Goal: Information Seeking & Learning: Check status

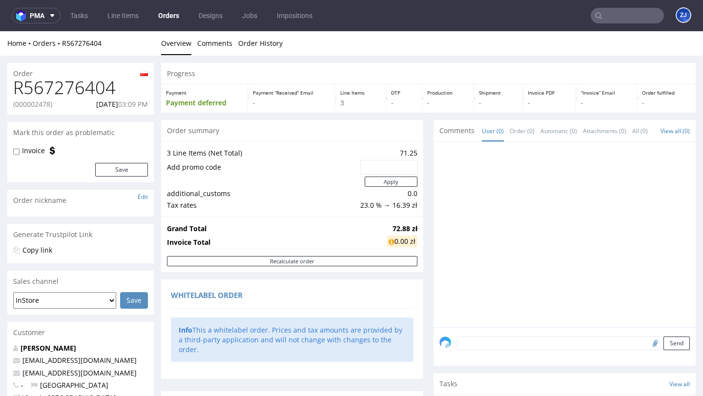
scroll to position [520, 0]
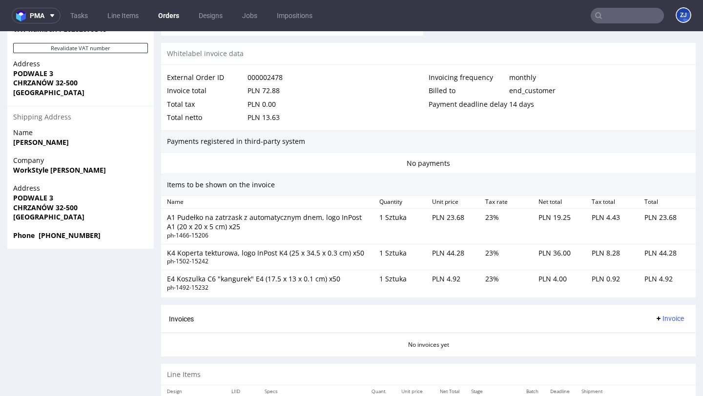
click at [608, 18] on input "text" at bounding box center [627, 16] width 73 height 16
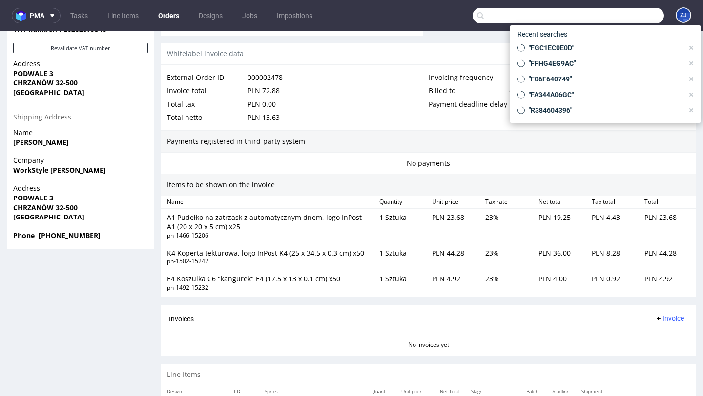
paste input "R116336584"
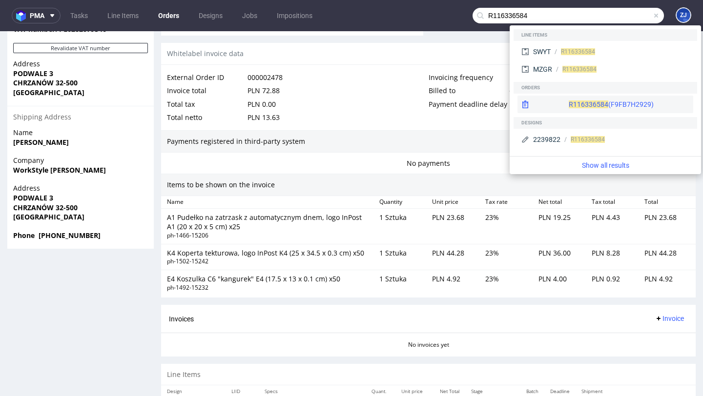
type input "R116336584"
click at [569, 101] on span "R116336584" at bounding box center [589, 105] width 40 height 8
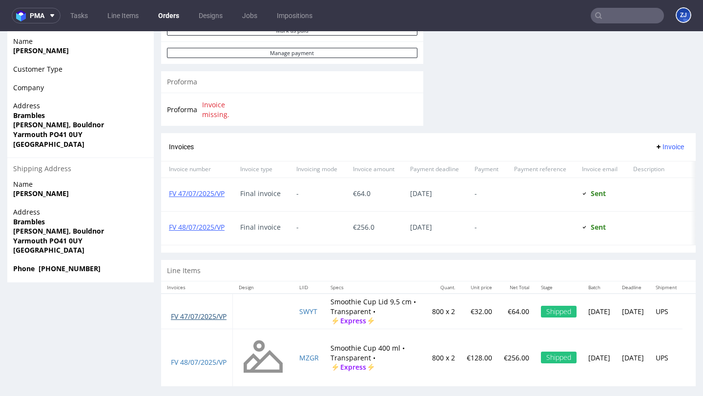
scroll to position [2, 0]
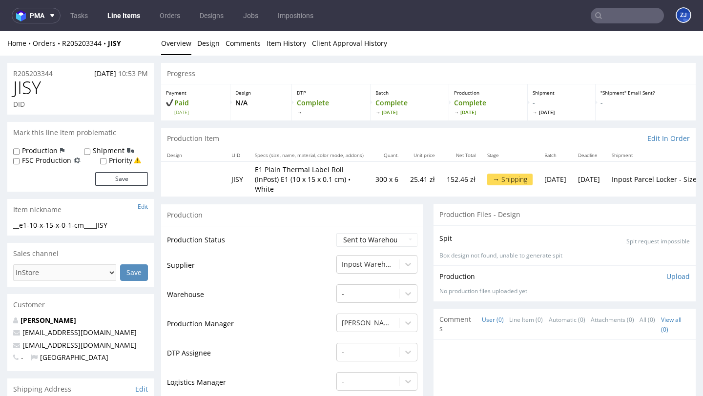
scroll to position [913, 0]
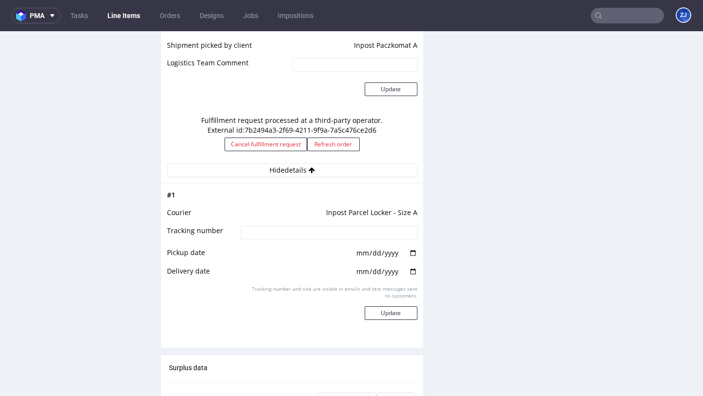
click at [610, 19] on input "text" at bounding box center [627, 16] width 73 height 16
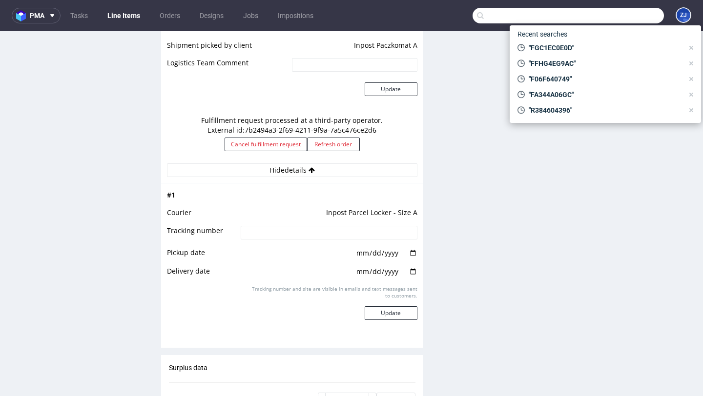
paste input "R205203344"
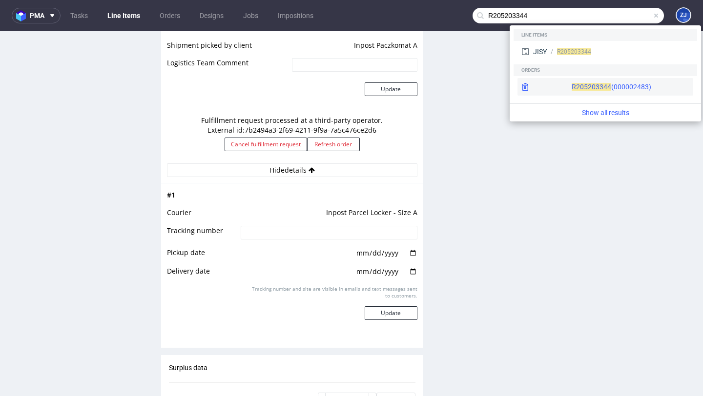
type input "R205203344"
click at [587, 90] on div "R205203344 (000002483)" at bounding box center [612, 87] width 80 height 10
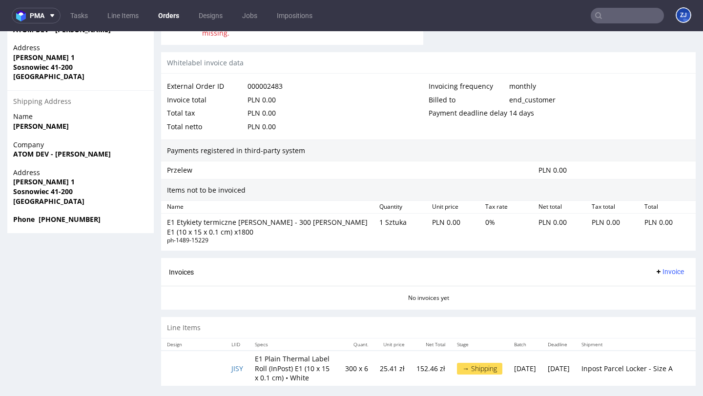
scroll to position [2, 0]
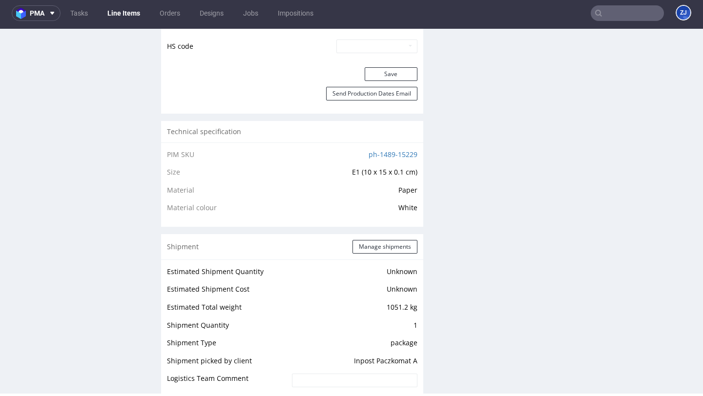
scroll to position [783, 0]
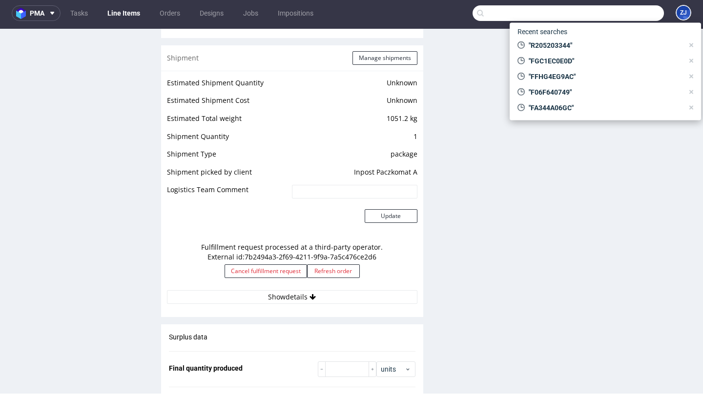
click at [620, 16] on input "text" at bounding box center [567, 13] width 191 height 16
paste input "R567276404"
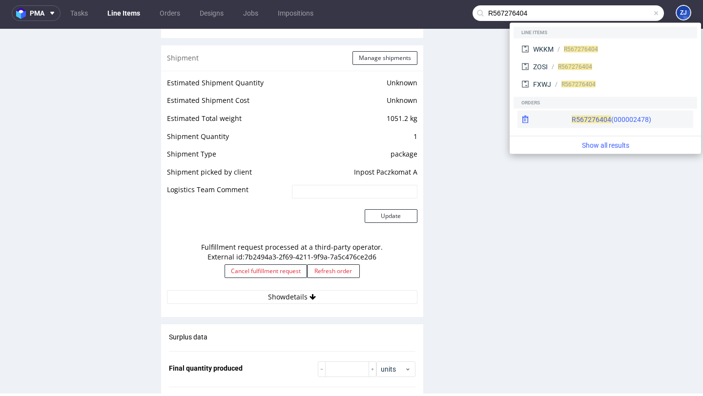
type input "R567276404"
click at [568, 111] on div "R567276404 (000002478)" at bounding box center [605, 120] width 176 height 18
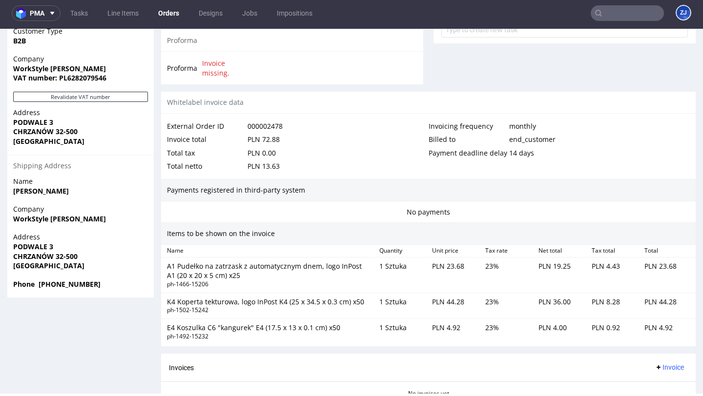
scroll to position [594, 0]
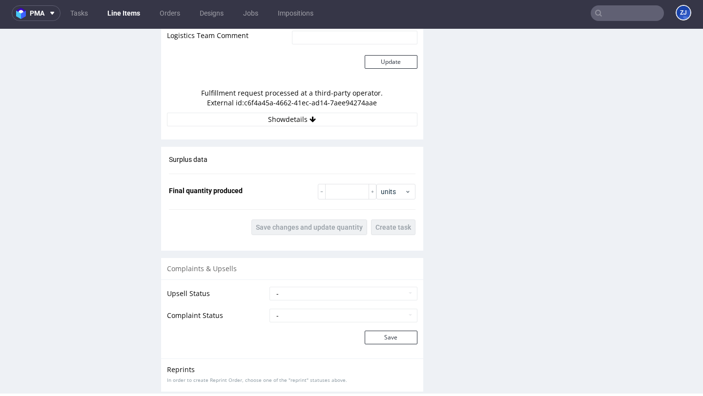
scroll to position [855, 0]
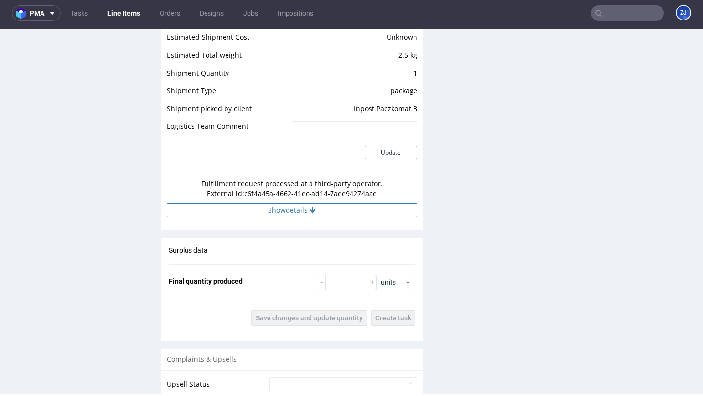
click at [329, 212] on button "Show details" at bounding box center [292, 211] width 250 height 14
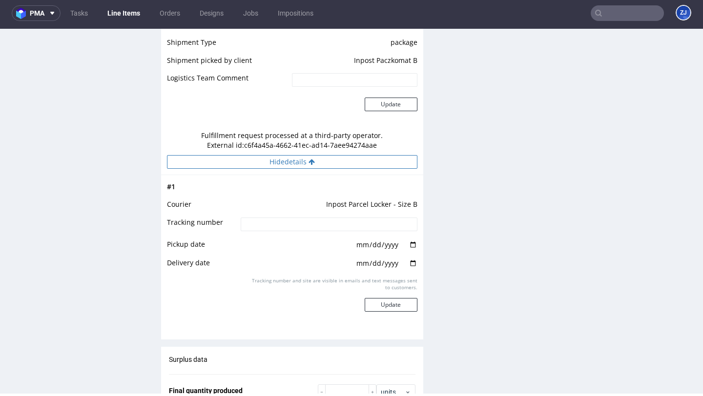
scroll to position [904, 0]
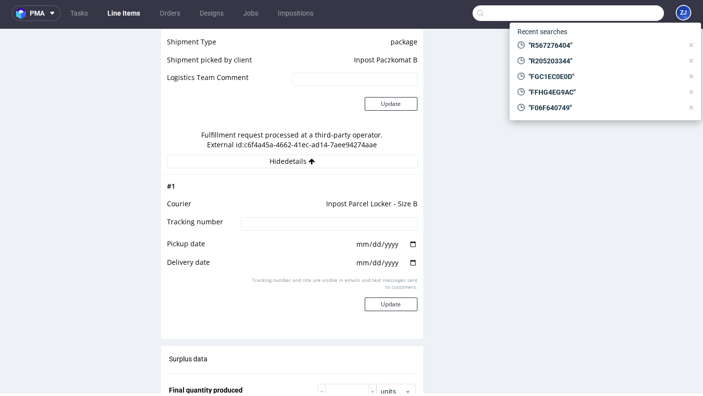
click at [620, 18] on input "text" at bounding box center [567, 13] width 191 height 16
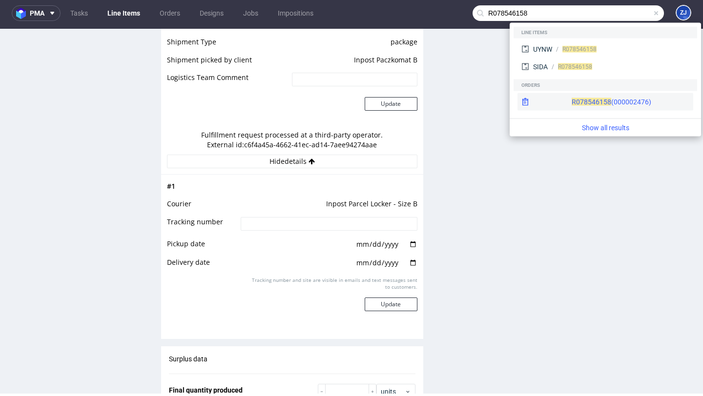
type input "R078546158"
click at [567, 96] on div "R078546158 (000002476)" at bounding box center [605, 102] width 176 height 18
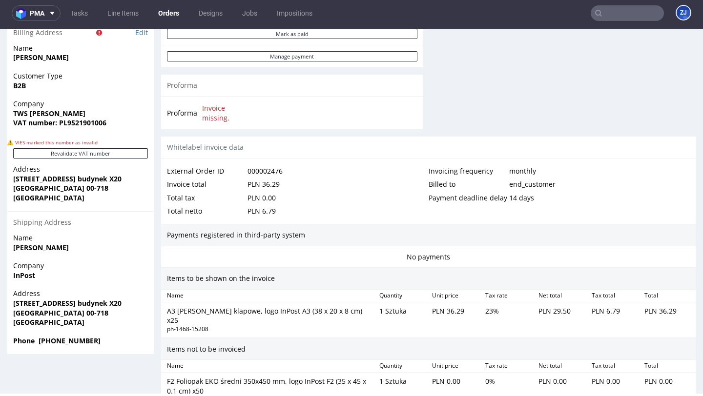
scroll to position [638, 0]
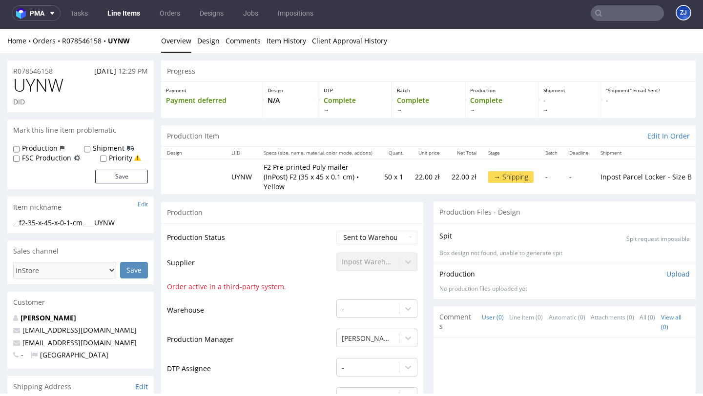
click at [621, 11] on input "text" at bounding box center [627, 13] width 73 height 16
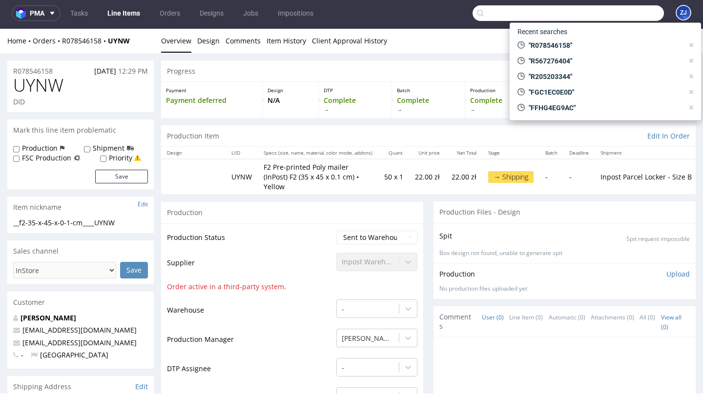
paste input "R078546158"
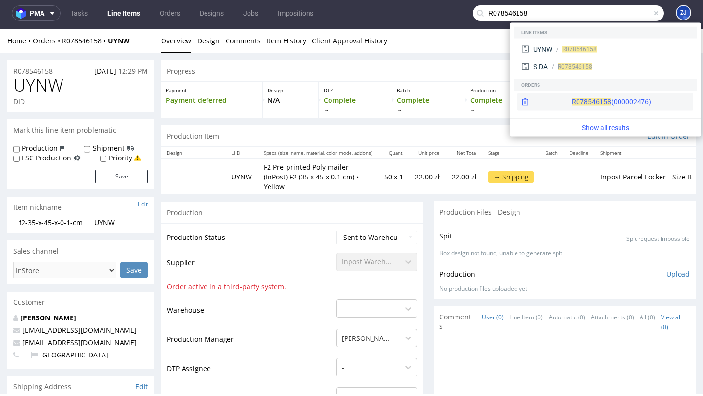
type input "R078546158"
click at [591, 105] on div "R078546158 (000002476)" at bounding box center [612, 102] width 80 height 10
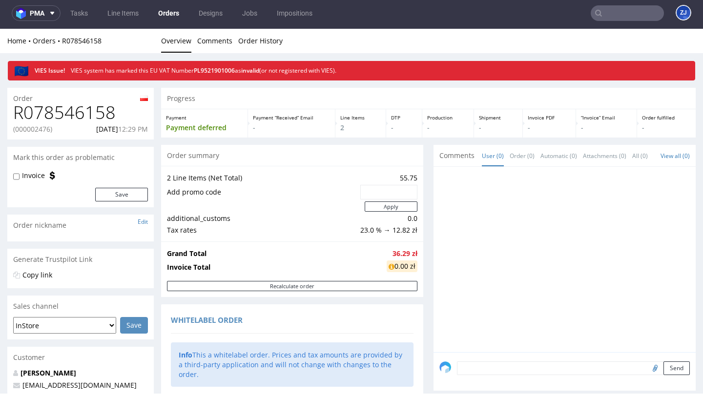
click at [48, 130] on p "(000002476)" at bounding box center [32, 129] width 39 height 10
copy p "000002476"
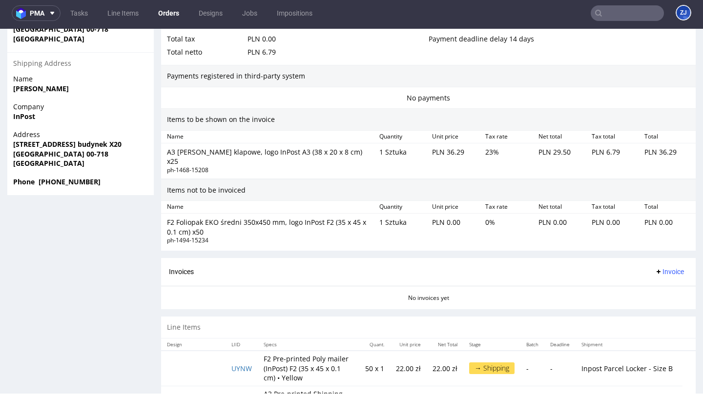
scroll to position [638, 0]
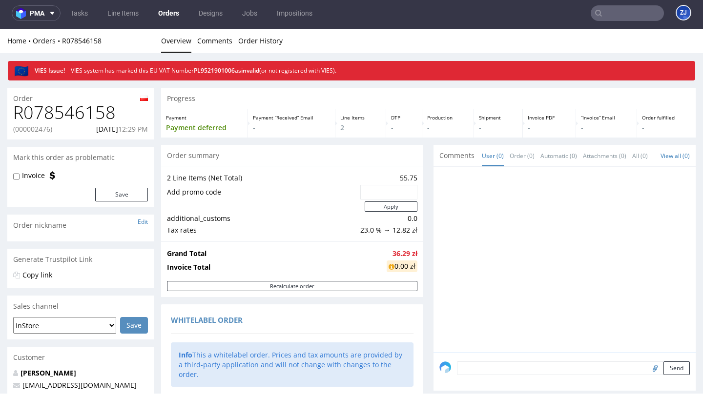
click at [46, 128] on p "(000002476)" at bounding box center [32, 129] width 39 height 10
copy p "000002476"
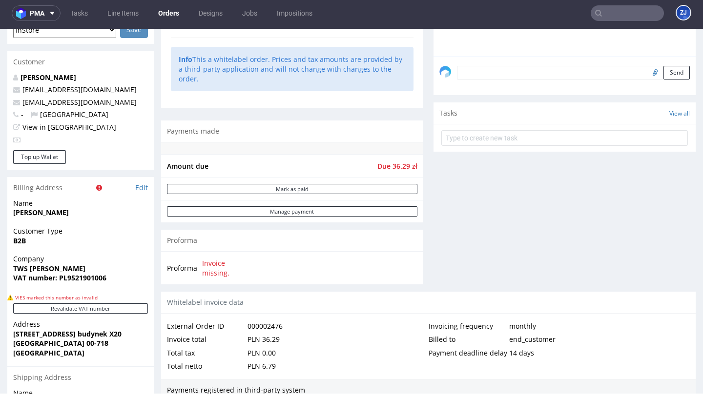
scroll to position [638, 0]
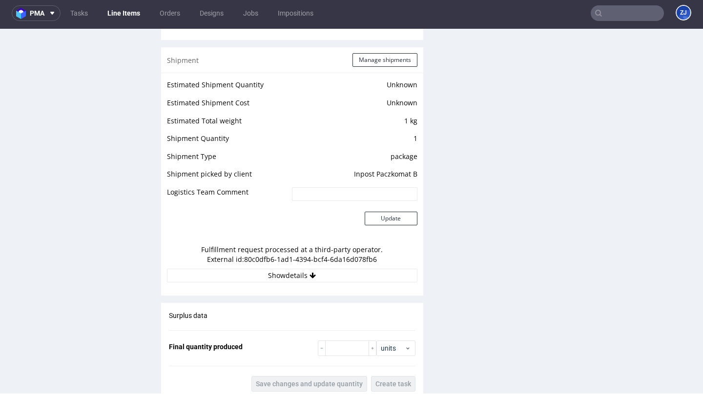
scroll to position [789, 0]
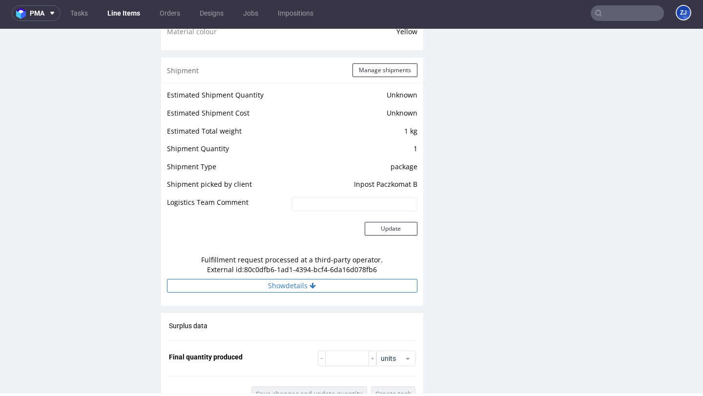
click at [299, 279] on button "Show details" at bounding box center [292, 286] width 250 height 14
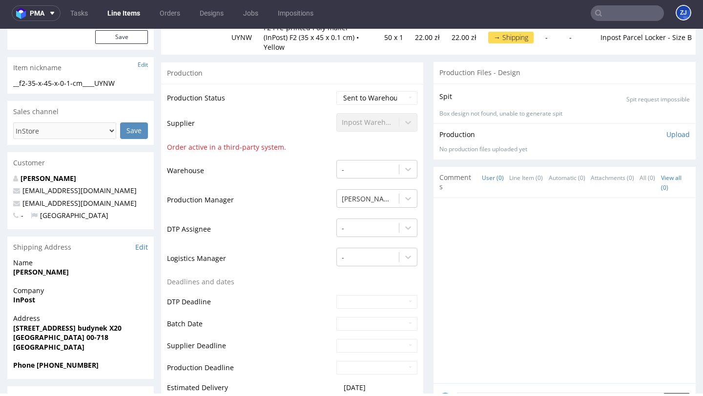
scroll to position [0, 0]
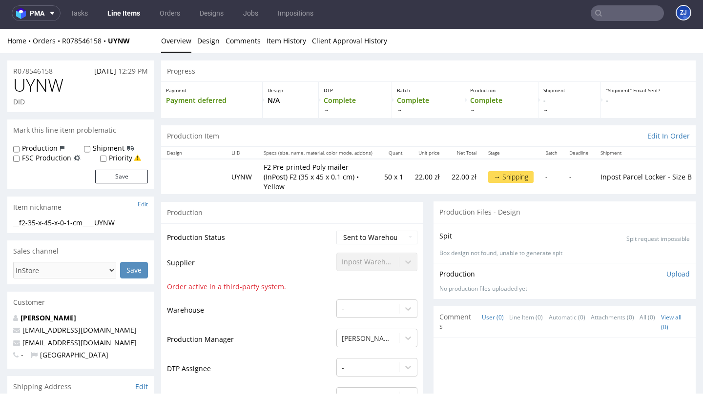
click at [126, 15] on link "Line Items" at bounding box center [124, 13] width 44 height 16
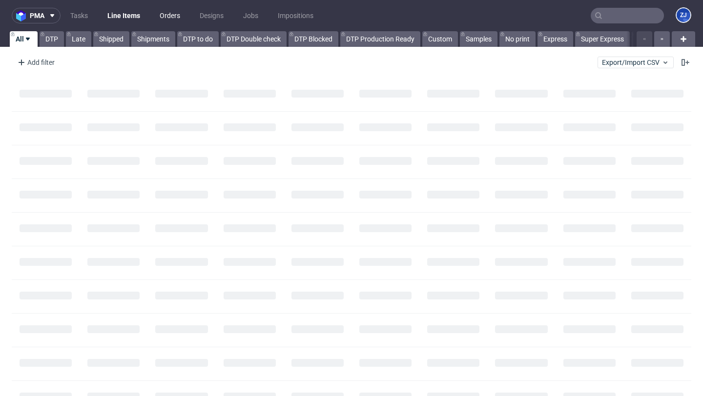
click at [177, 17] on link "Orders" at bounding box center [170, 16] width 32 height 16
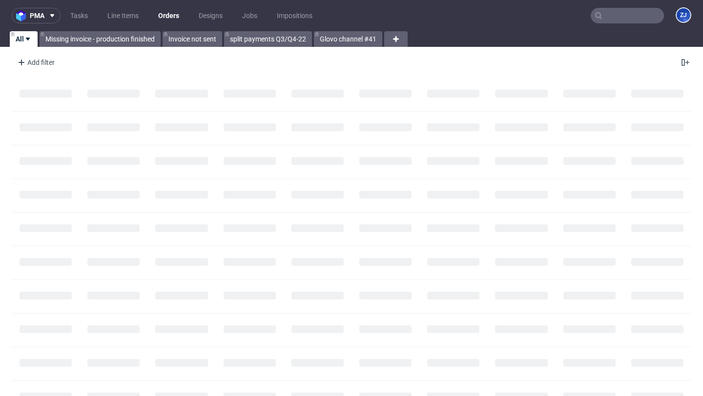
click at [32, 72] on div "Add filter Hide filters Clear all" at bounding box center [351, 62] width 703 height 23
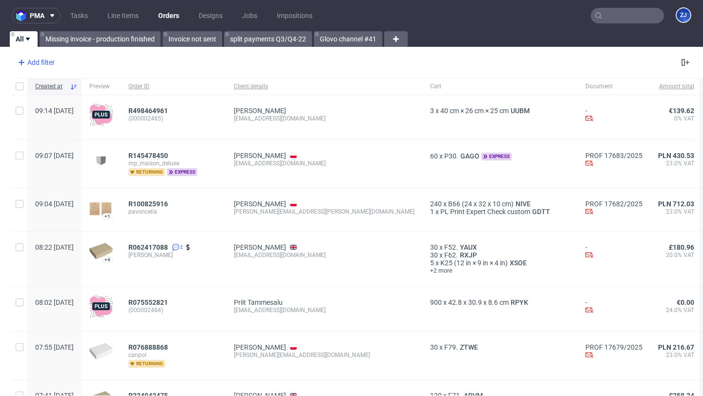
click at [33, 64] on div "Add filter" at bounding box center [35, 63] width 43 height 16
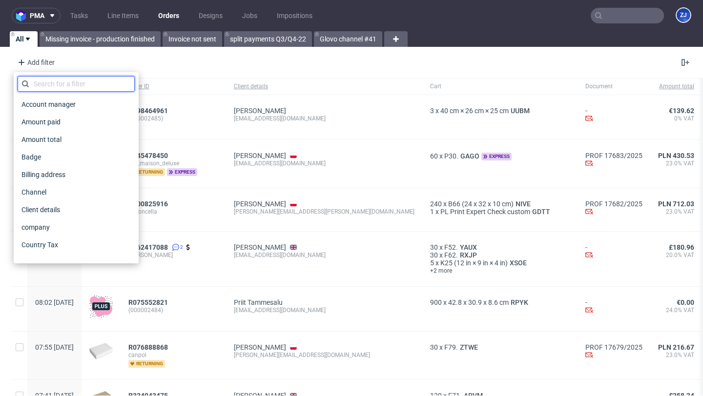
click at [50, 84] on input "text" at bounding box center [76, 84] width 117 height 16
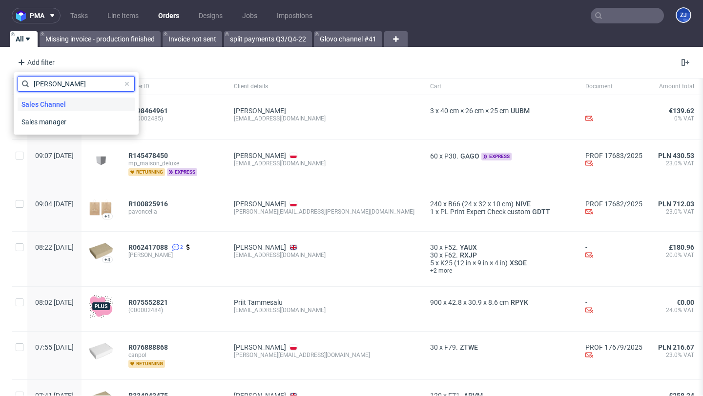
type input "sal"
click at [63, 103] on span "Sales Channel" at bounding box center [44, 105] width 52 height 14
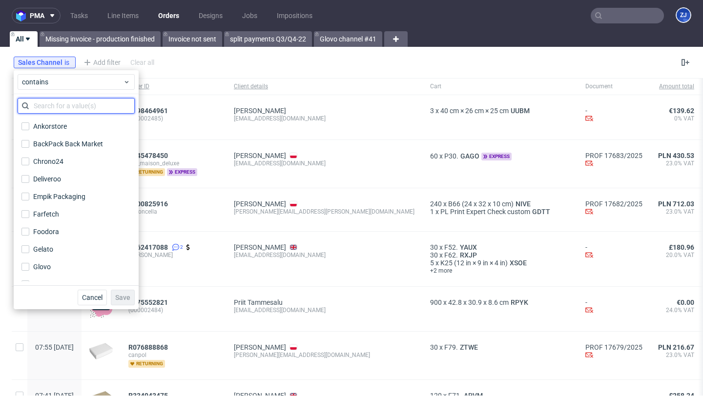
click at [63, 105] on input "text" at bounding box center [76, 106] width 117 height 16
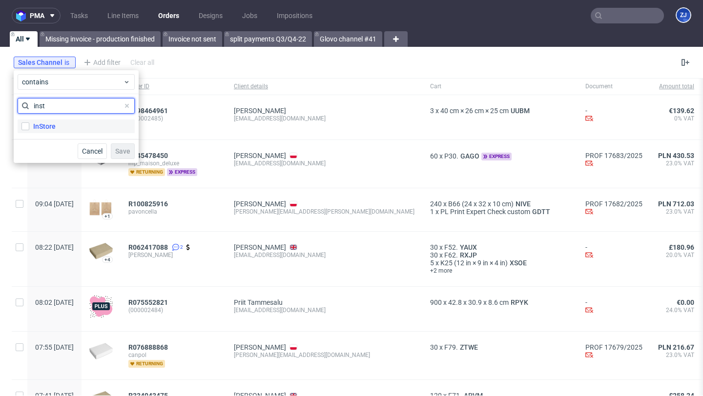
type input "inst"
click at [58, 122] on label "InStore" at bounding box center [76, 127] width 117 height 14
click at [29, 123] on input "InStore" at bounding box center [25, 127] width 8 height 8
checkbox input "true"
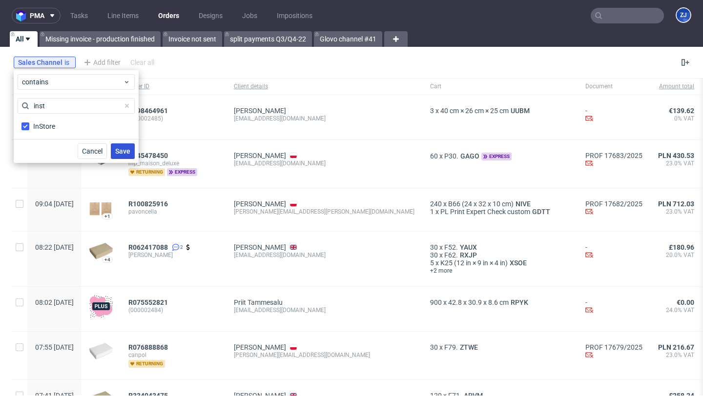
click at [120, 148] on span "Save" at bounding box center [122, 151] width 15 height 7
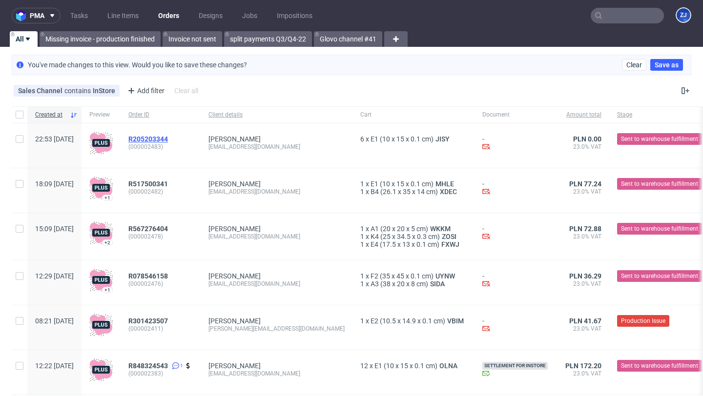
click at [168, 139] on span "R205203344" at bounding box center [148, 139] width 40 height 8
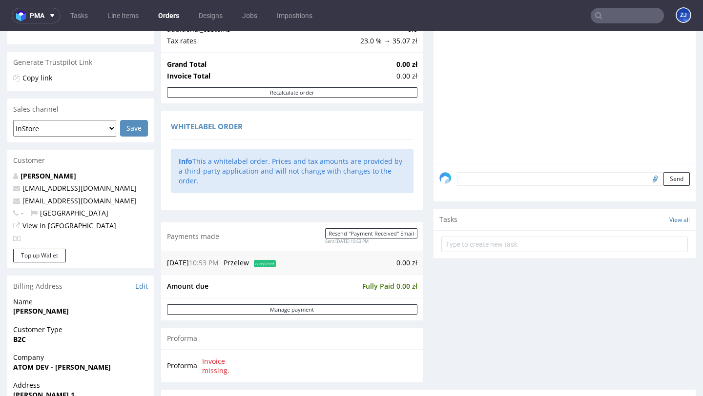
scroll to position [510, 0]
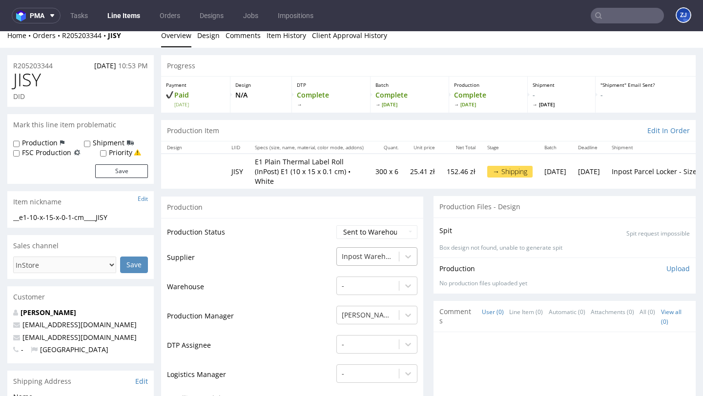
scroll to position [17, 0]
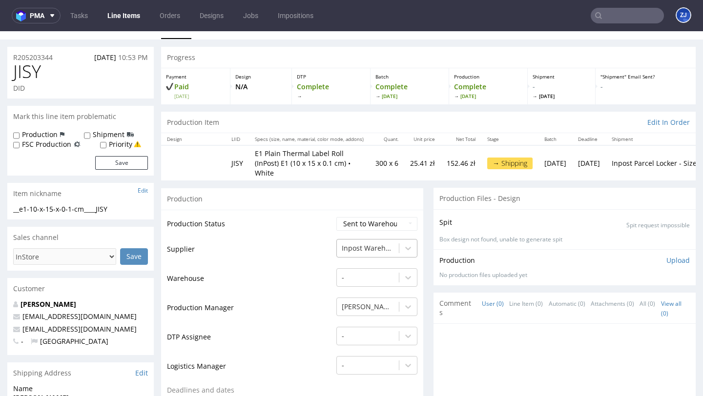
click at [368, 252] on div "Inpost Warehouse" at bounding box center [376, 246] width 81 height 14
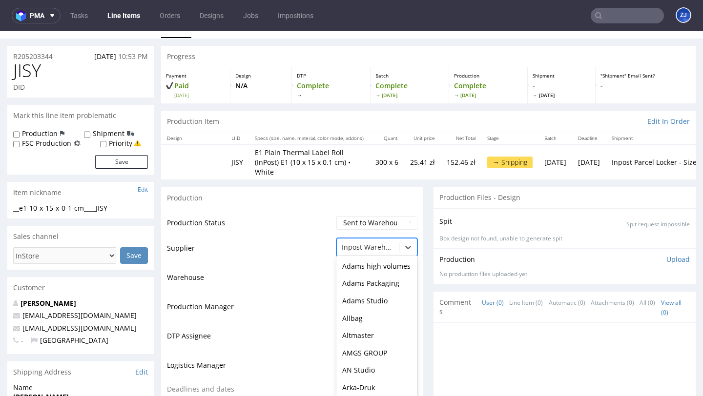
scroll to position [1043, 0]
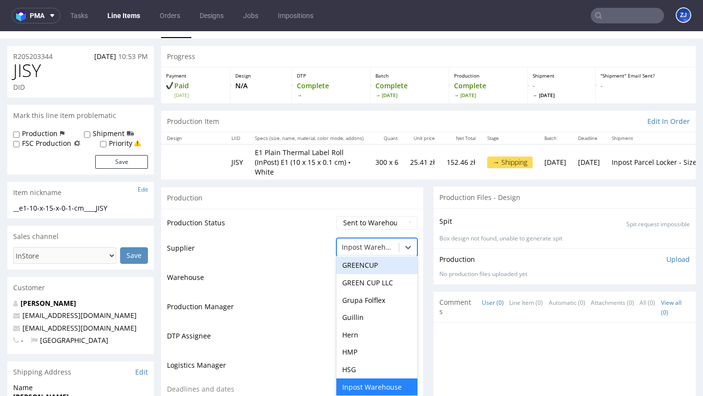
click at [269, 244] on td "Supplier" at bounding box center [250, 251] width 167 height 29
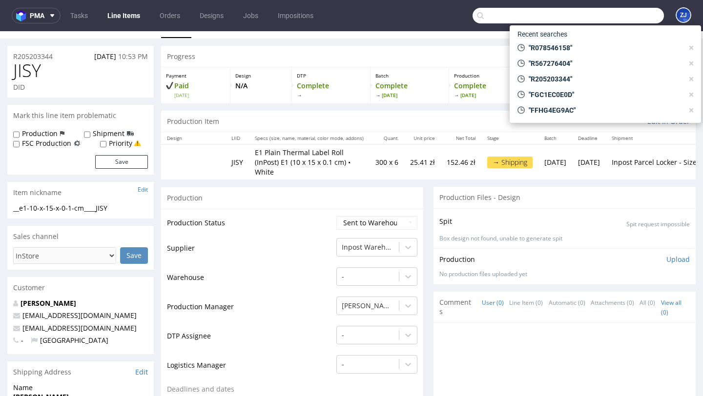
click at [609, 15] on input "text" at bounding box center [567, 16] width 191 height 16
paste input "R517500341"
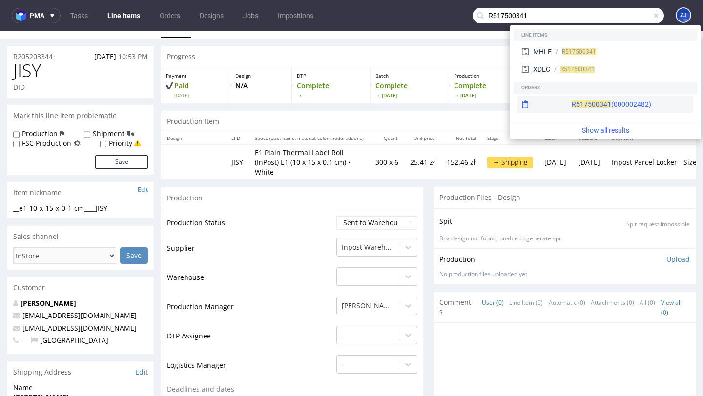
type input "R517500341"
click at [572, 102] on div "R517500341 (000002482)" at bounding box center [612, 105] width 80 height 10
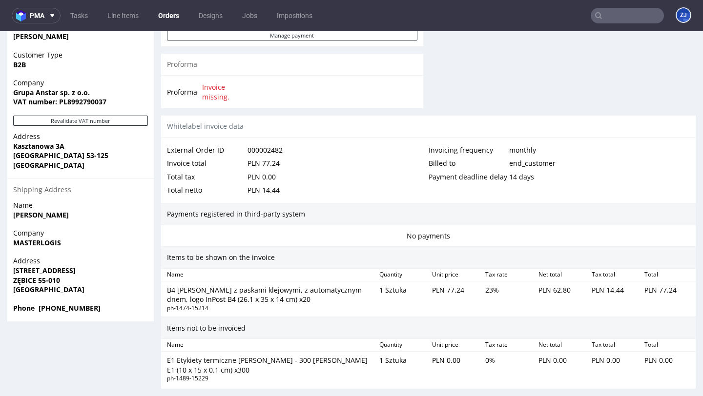
scroll to position [601, 0]
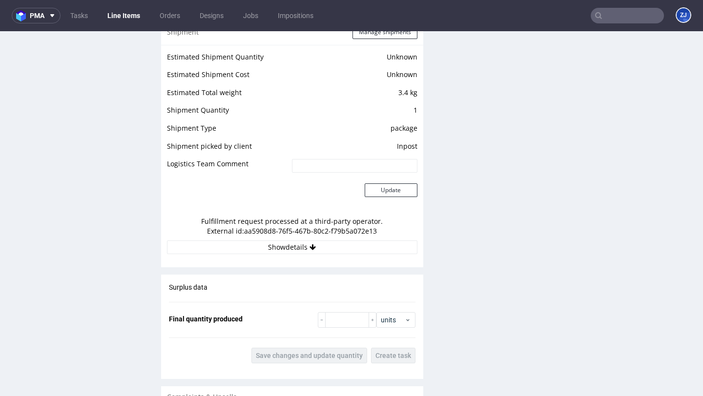
scroll to position [877, 0]
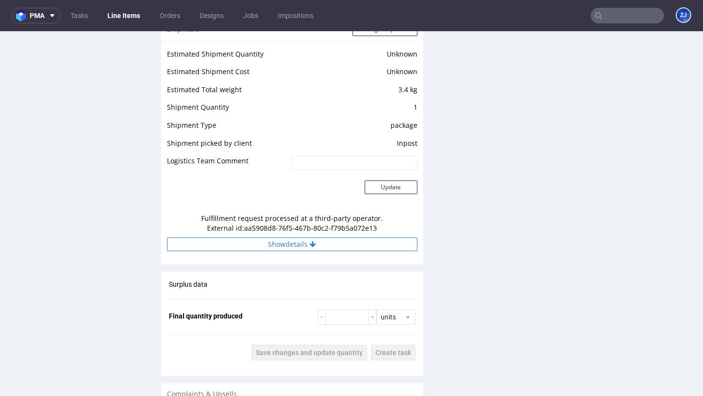
click at [292, 246] on button "Show details" at bounding box center [292, 245] width 250 height 14
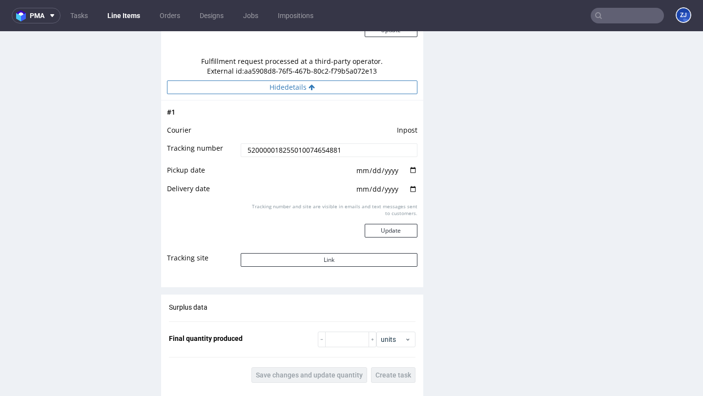
scroll to position [0, 0]
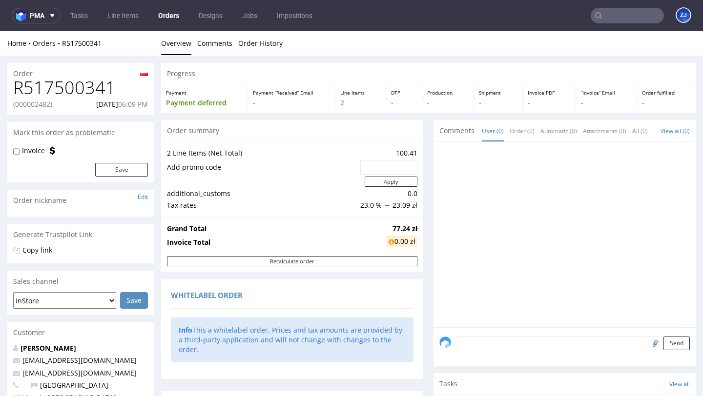
click at [166, 18] on link "Orders" at bounding box center [168, 16] width 33 height 16
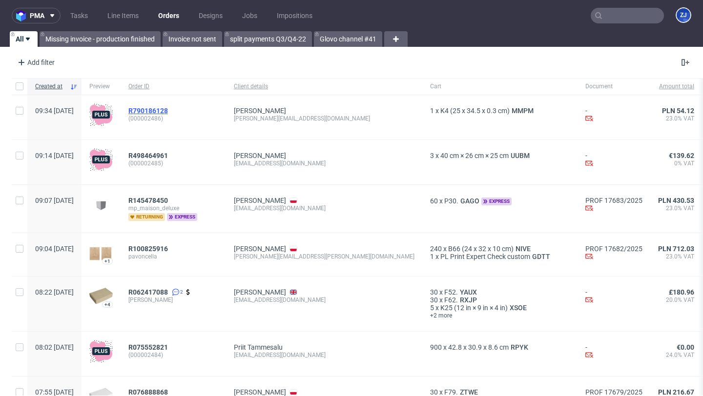
click at [167, 109] on span "R790186128" at bounding box center [148, 111] width 40 height 8
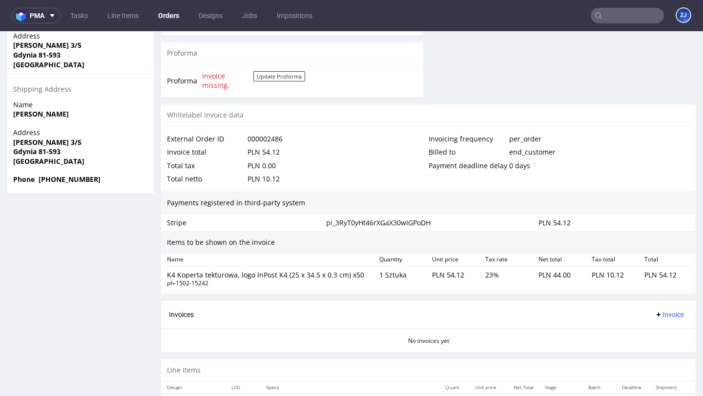
scroll to position [546, 0]
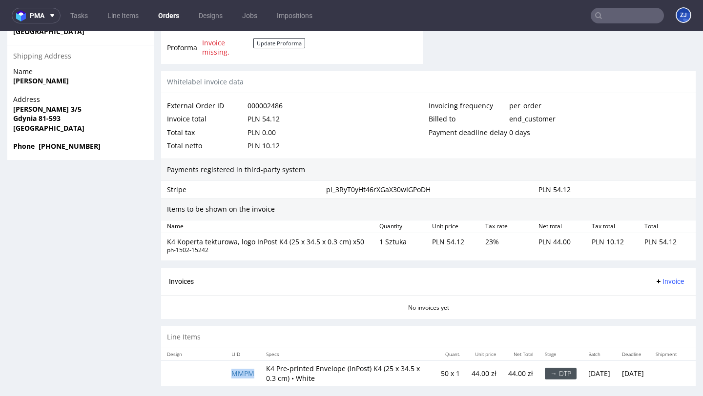
click at [240, 361] on td "MMPM" at bounding box center [242, 373] width 35 height 25
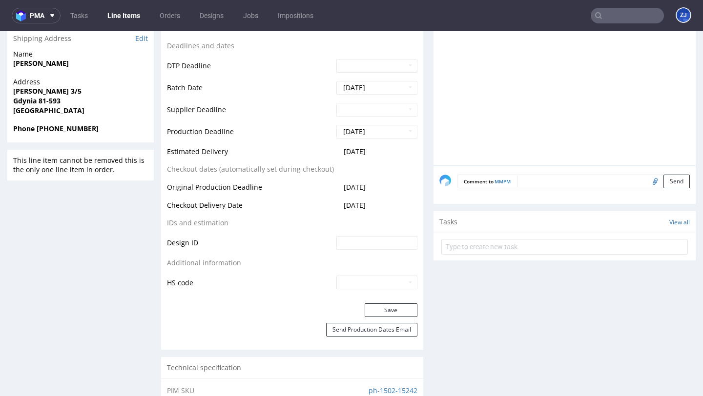
scroll to position [344, 0]
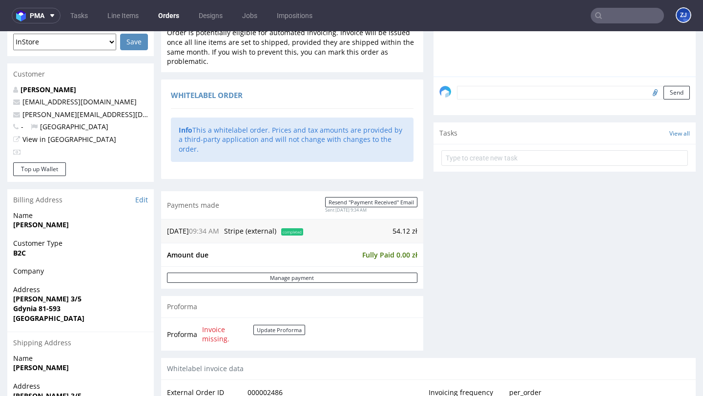
scroll to position [546, 0]
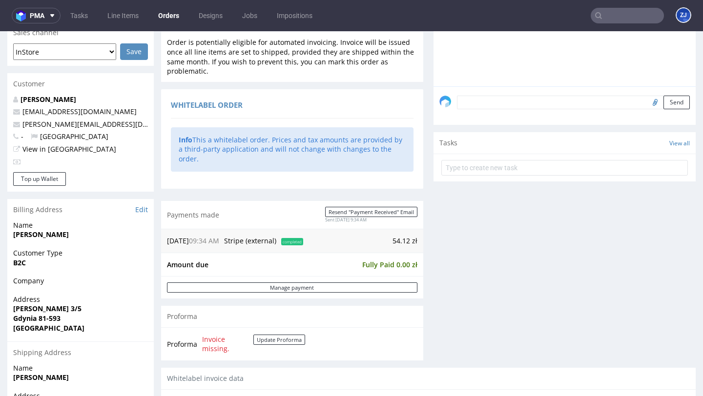
scroll to position [546, 0]
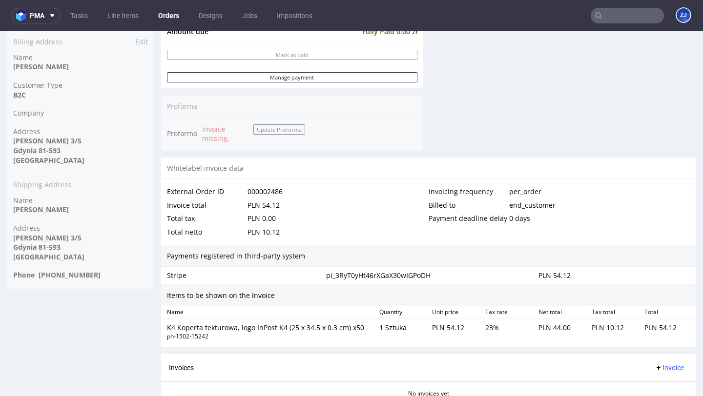
scroll to position [530, 0]
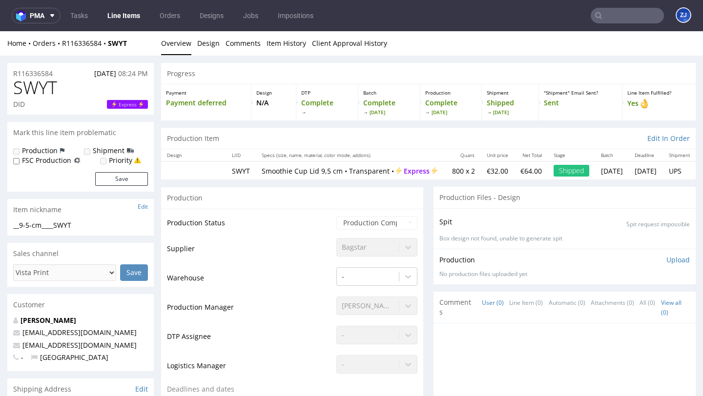
click at [603, 16] on input "text" at bounding box center [627, 16] width 73 height 16
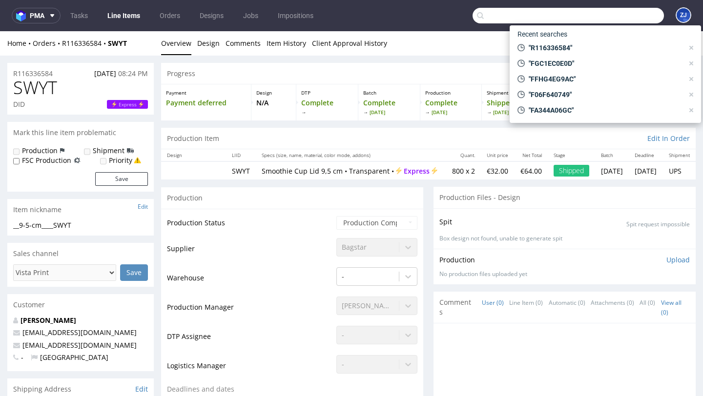
paste input "R205203344"
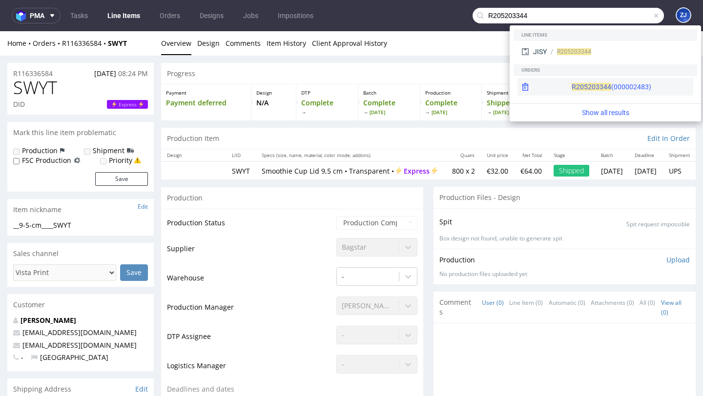
type input "R205203344"
click at [579, 85] on div "R205203344 (000002483)" at bounding box center [612, 87] width 80 height 10
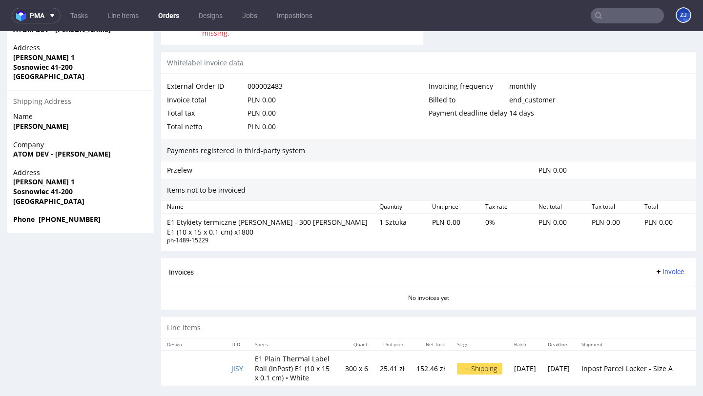
scroll to position [2, 0]
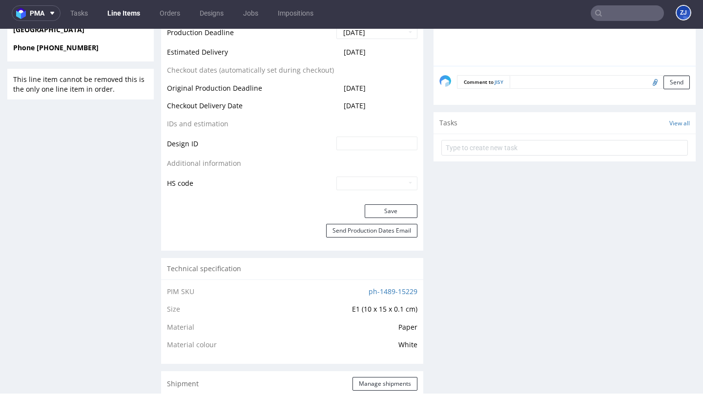
scroll to position [716, 0]
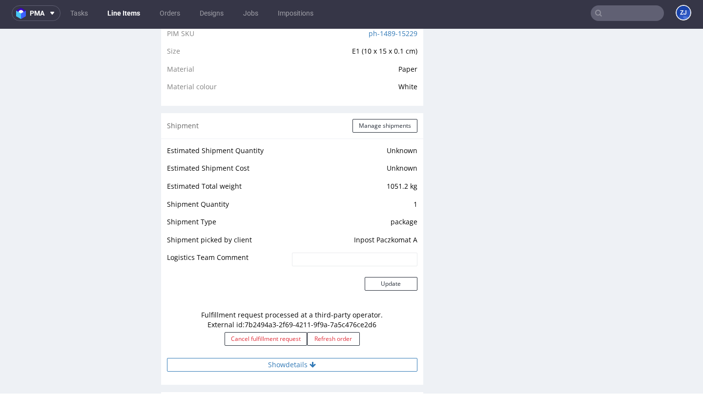
click at [266, 358] on button "Show details" at bounding box center [292, 365] width 250 height 14
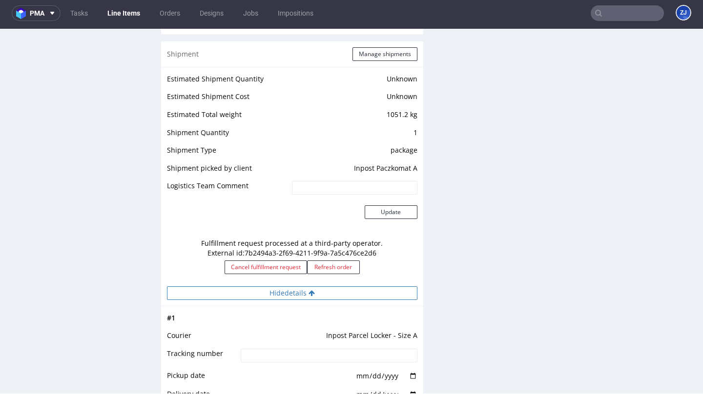
scroll to position [770, 0]
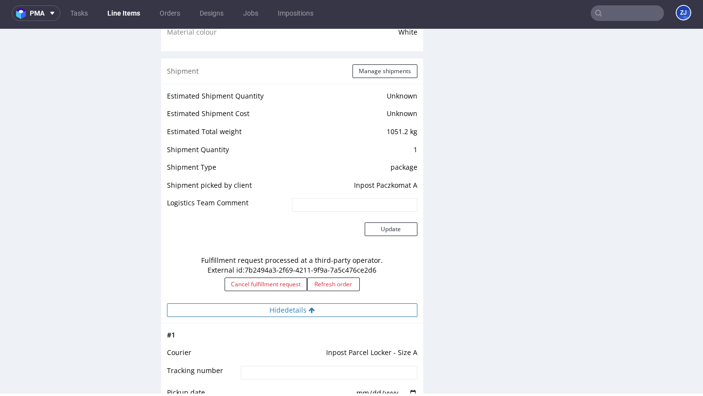
click at [251, 304] on button "Hide details" at bounding box center [292, 311] width 250 height 14
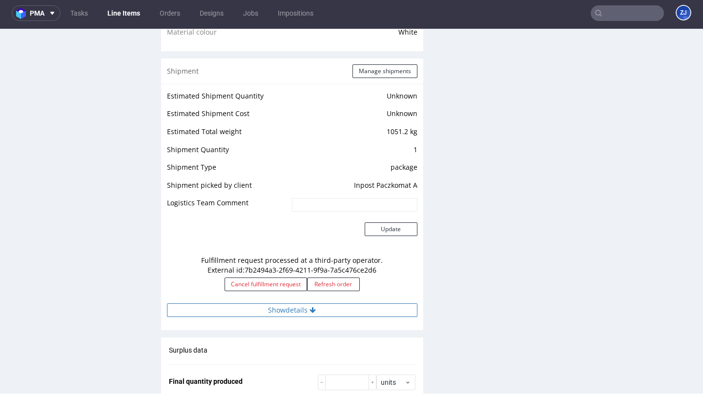
click at [251, 304] on button "Show details" at bounding box center [292, 311] width 250 height 14
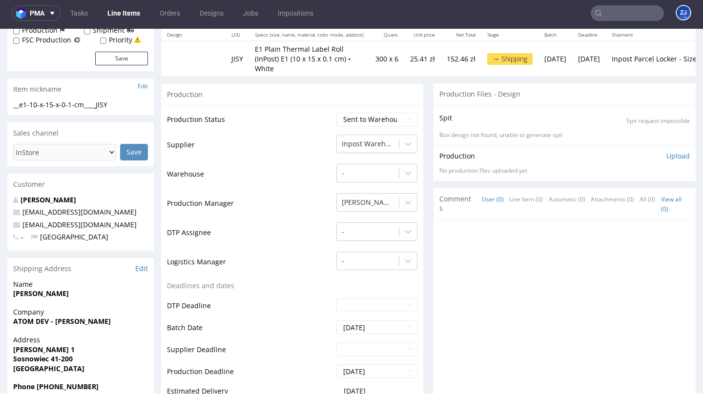
scroll to position [0, 0]
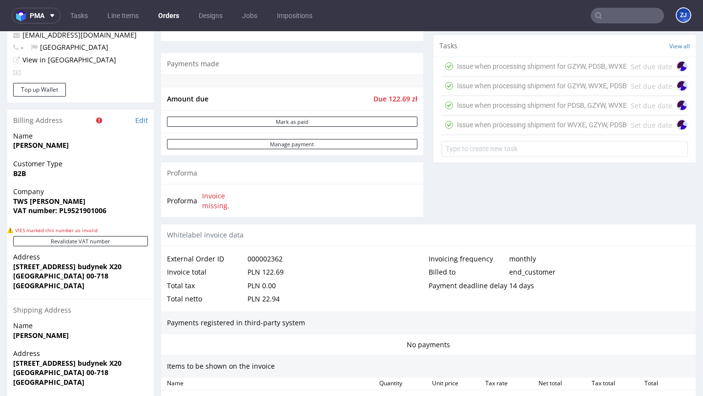
scroll to position [567, 0]
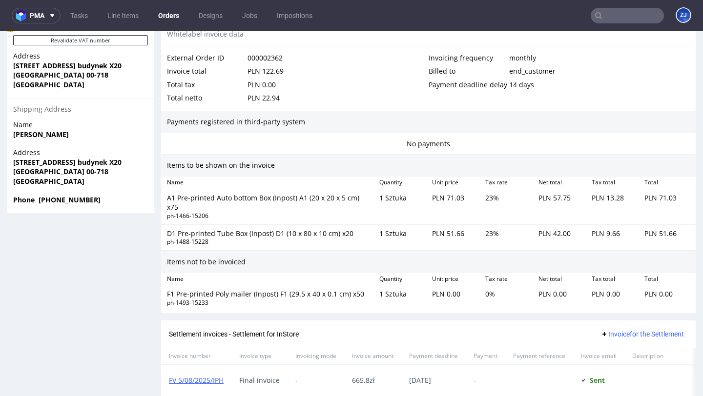
click at [316, 299] on div "ph-1493-15233" at bounding box center [269, 303] width 205 height 8
click at [205, 289] on div "F1 Pre-printed Poly mailer (Inpost) F1 (29.5 x 40 x 0.1 cm) x50" at bounding box center [269, 294] width 205 height 10
click at [248, 299] on div "ph-1493-15233" at bounding box center [269, 303] width 205 height 8
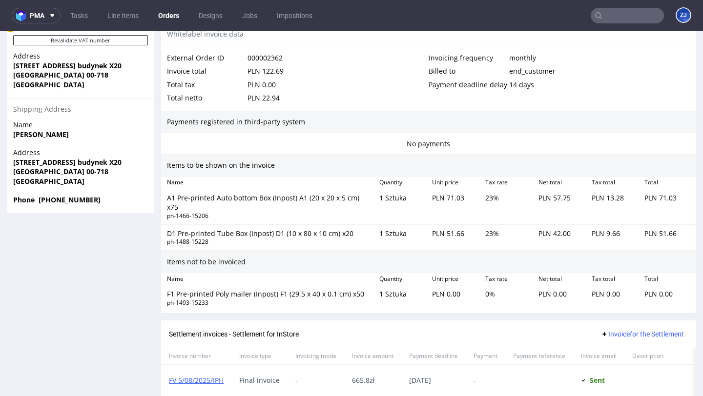
click at [248, 299] on div "ph-1493-15233" at bounding box center [269, 303] width 205 height 8
drag, startPoint x: 245, startPoint y: 286, endPoint x: 175, endPoint y: 288, distance: 69.4
click at [175, 289] on div "F1 Pre-printed Poly mailer (Inpost) F1 (29.5 x 40 x 0.1 cm) x50" at bounding box center [269, 294] width 205 height 10
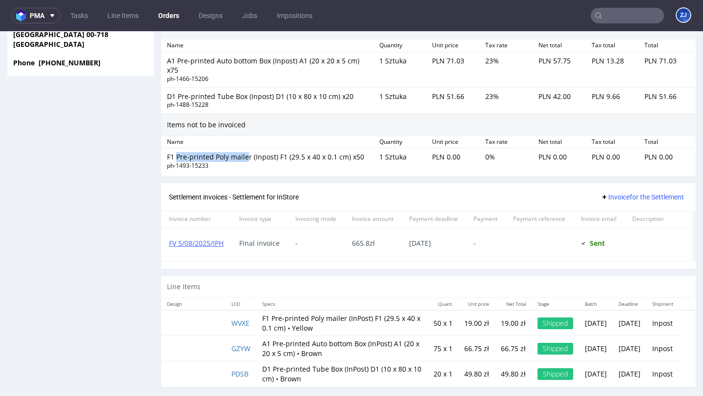
scroll to position [704, 0]
click at [203, 238] on link "FV 5/08/2025/IPH" at bounding box center [196, 242] width 55 height 9
click at [511, 164] on div "F1 Pre-printed Poly mailer (Inpost) F1 (29.5 x 40 x 0.1 cm) x50 ph-1493-15233 1…" at bounding box center [428, 160] width 534 height 25
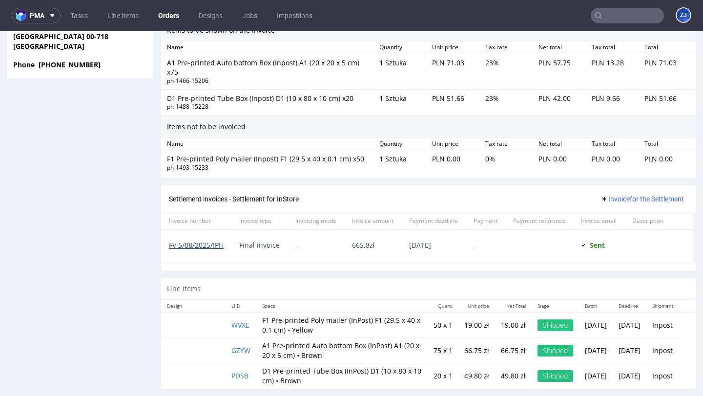
click at [205, 241] on link "FV 5/08/2025/IPH" at bounding box center [196, 245] width 55 height 9
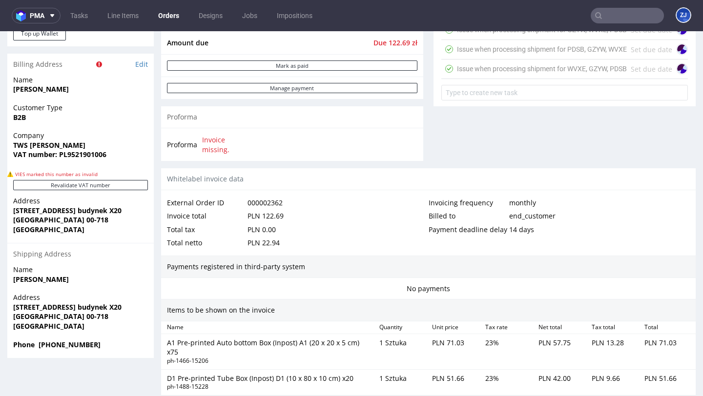
scroll to position [455, 0]
